Goal: Check status: Check status

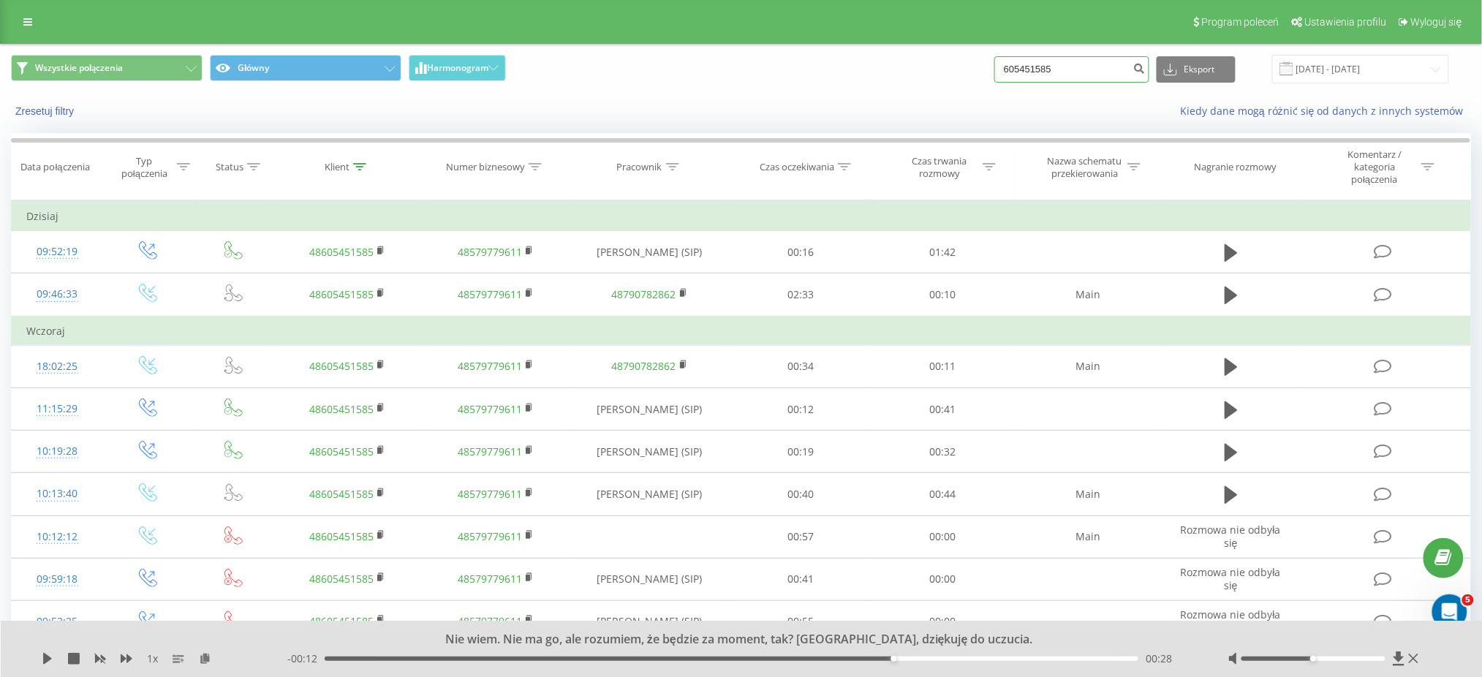
click at [1074, 69] on input "605451585" at bounding box center [1072, 69] width 155 height 26
paste input "8337454"
type input "608337454"
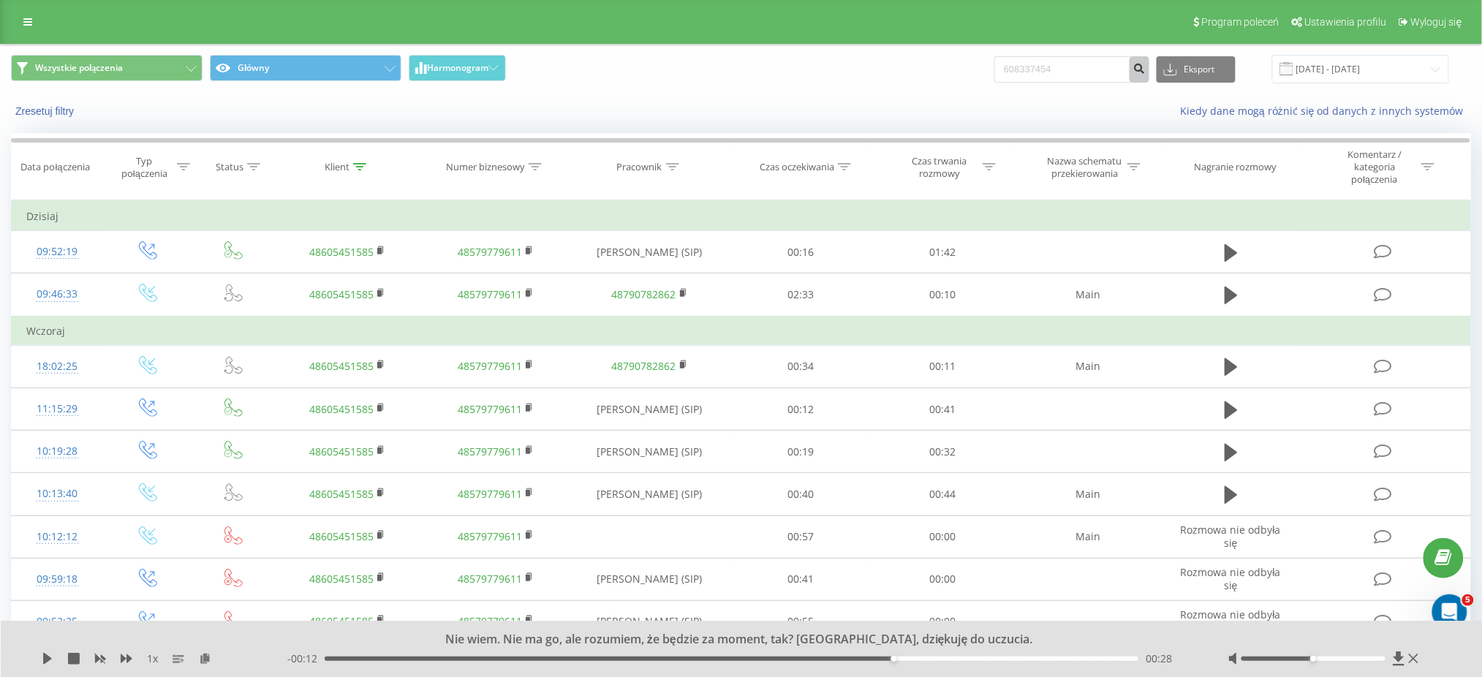
click at [1146, 64] on icon "submit" at bounding box center [1139, 66] width 12 height 9
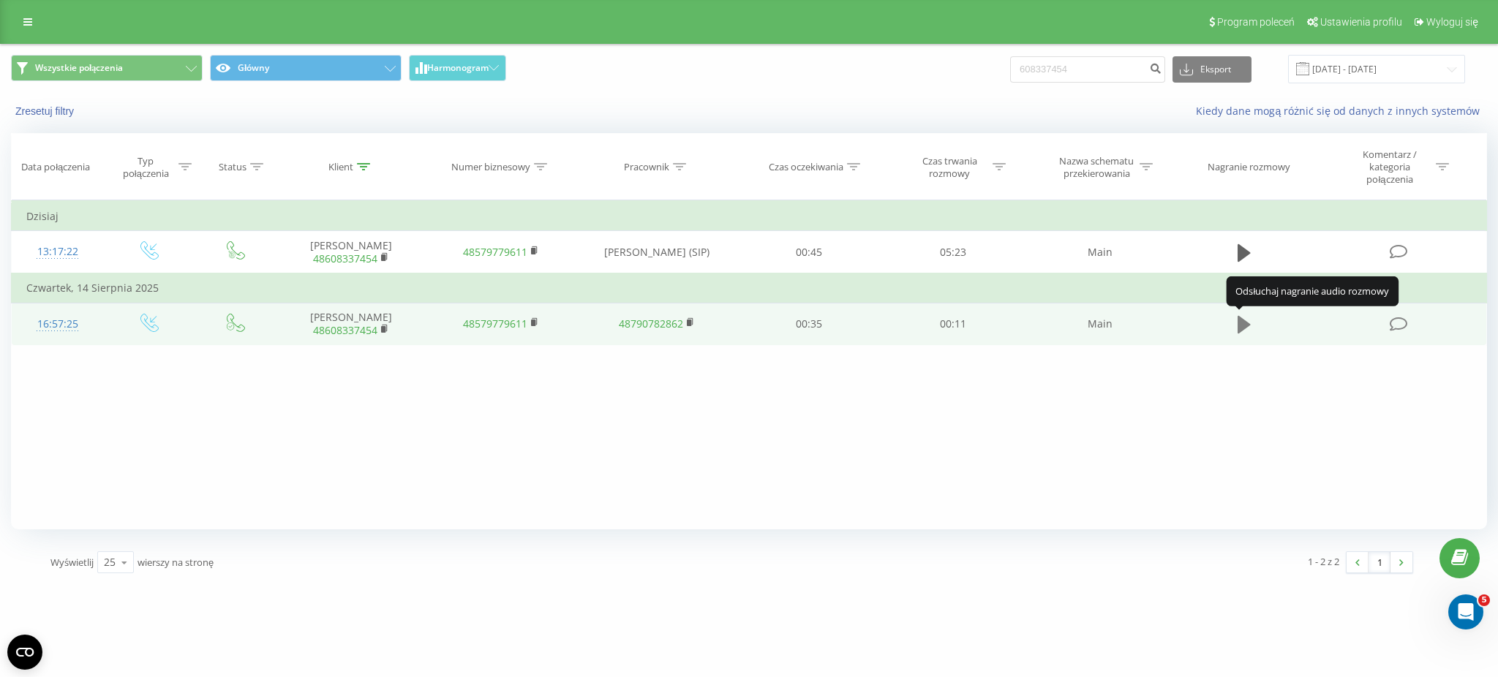
click at [1247, 325] on icon at bounding box center [1243, 325] width 13 height 18
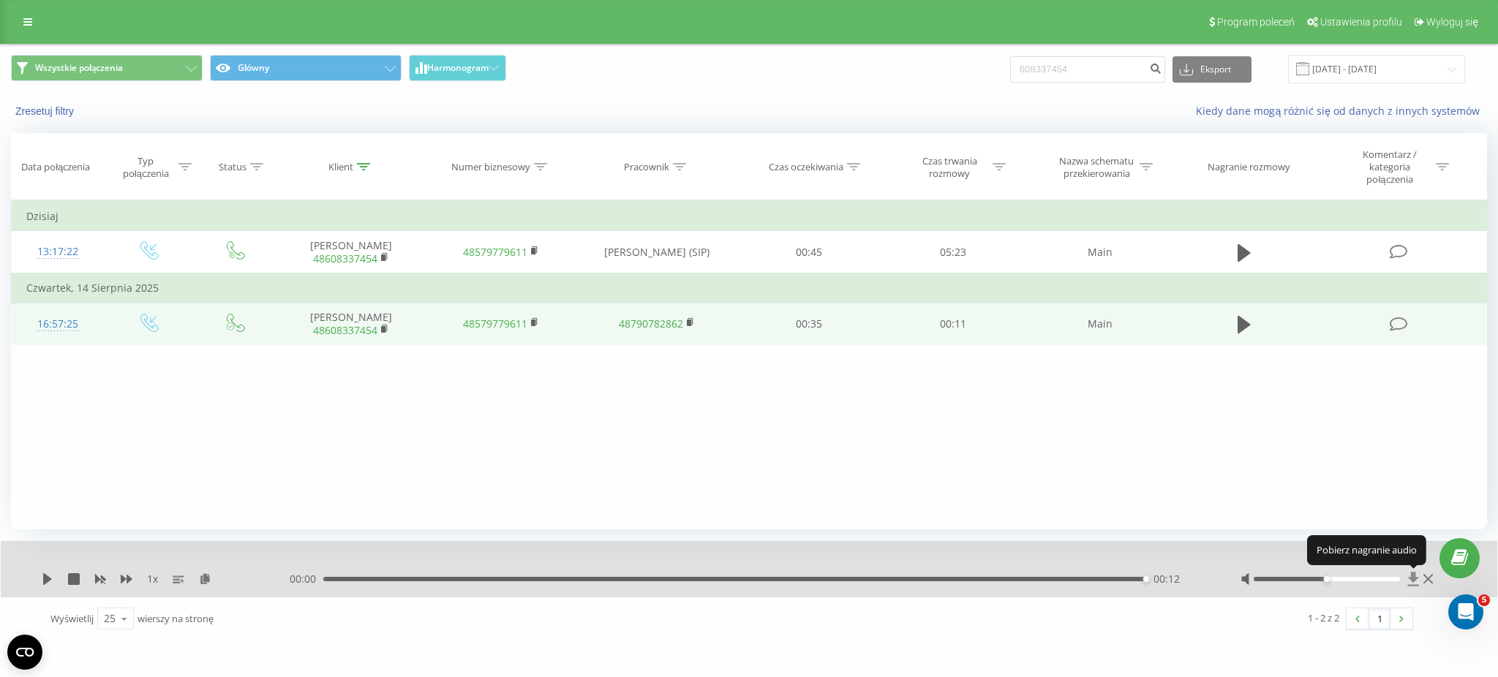
click at [1409, 578] on icon at bounding box center [1412, 579] width 11 height 14
